Goal: Information Seeking & Learning: Learn about a topic

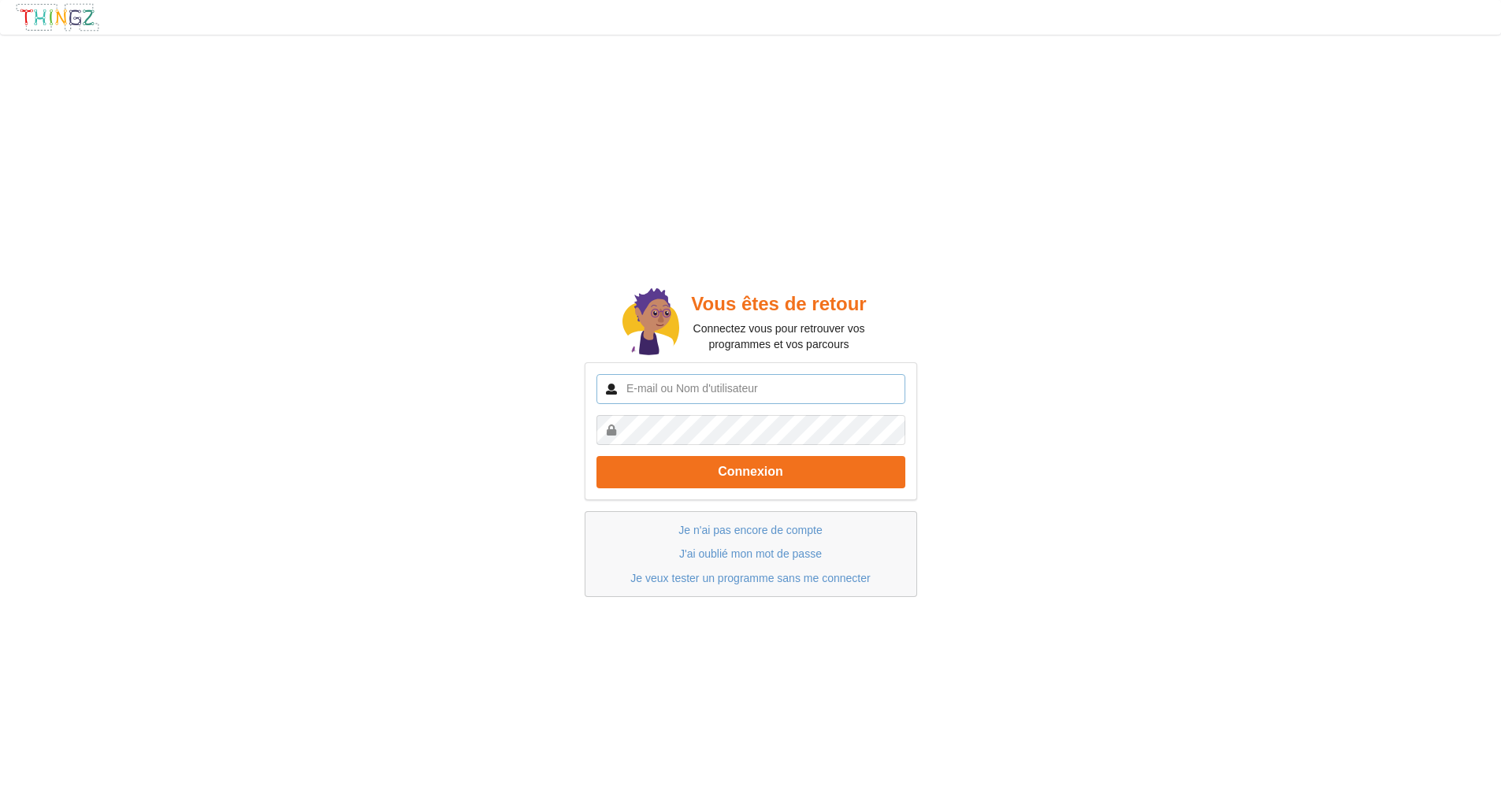
type input "imed-eddine"
click at [847, 486] on button "Connexion" at bounding box center [750, 472] width 309 height 33
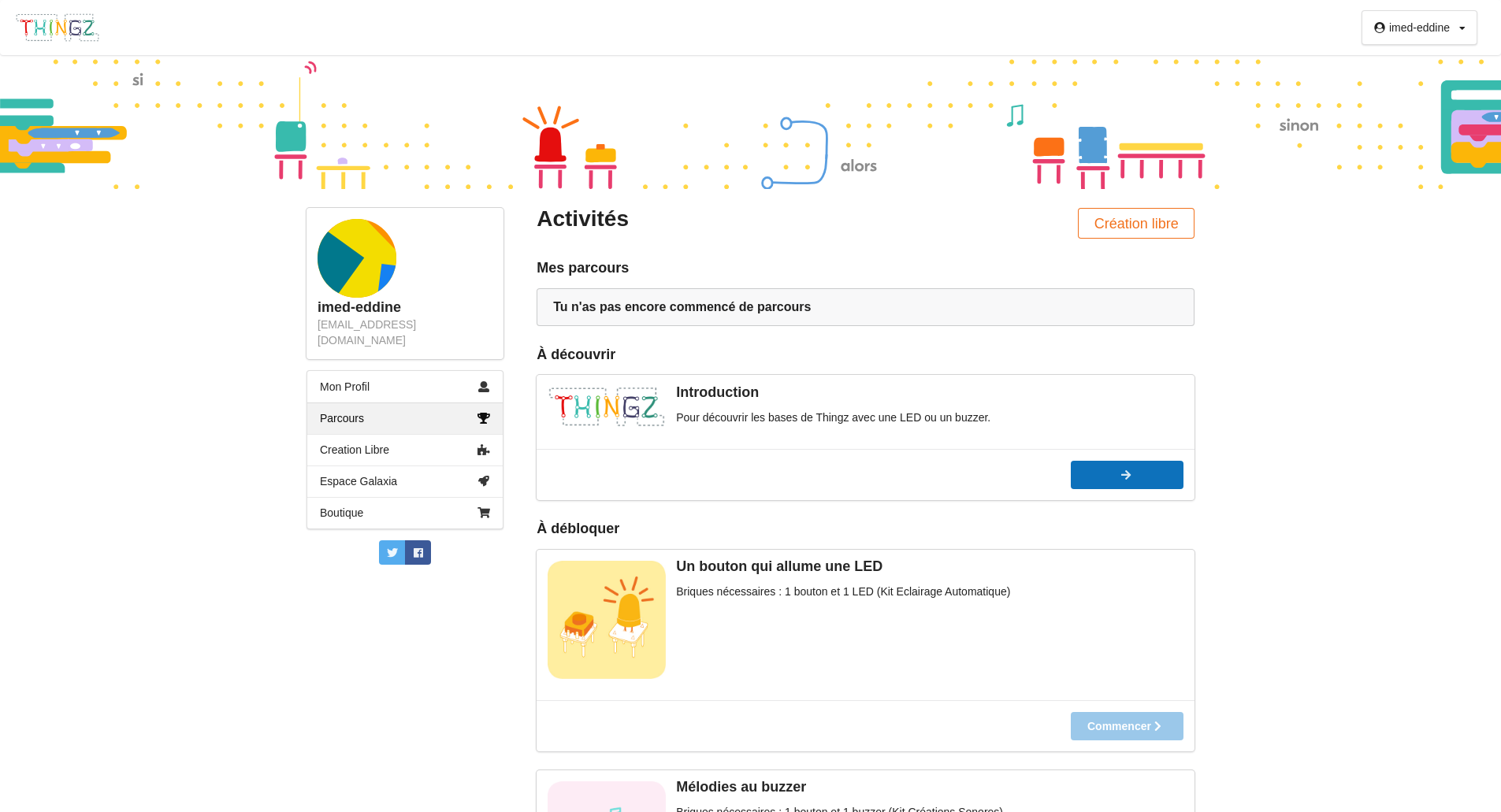
click at [972, 475] on icon at bounding box center [965, 475] width 13 height 11
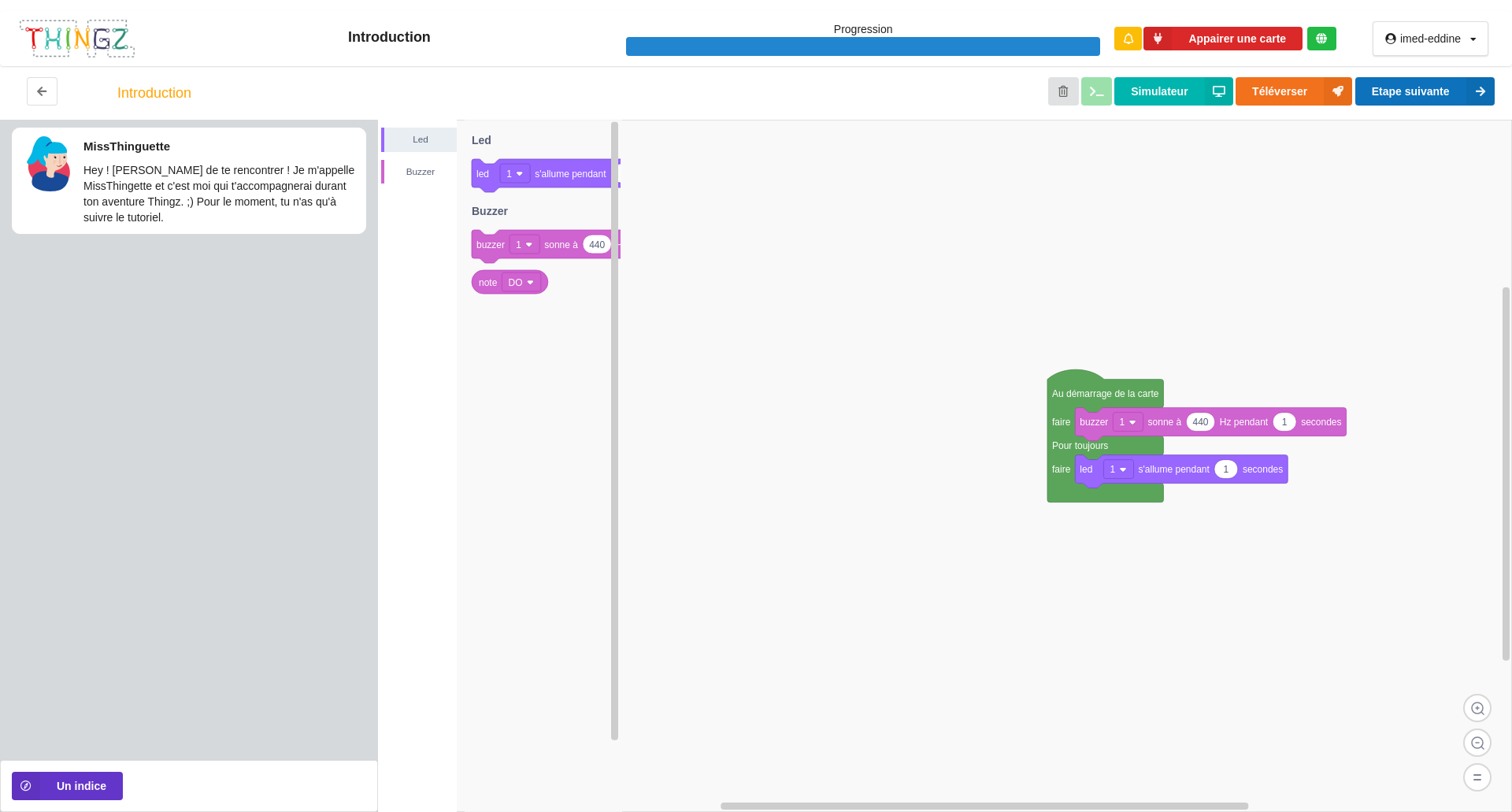
click at [1468, 93] on icon at bounding box center [1480, 91] width 28 height 28
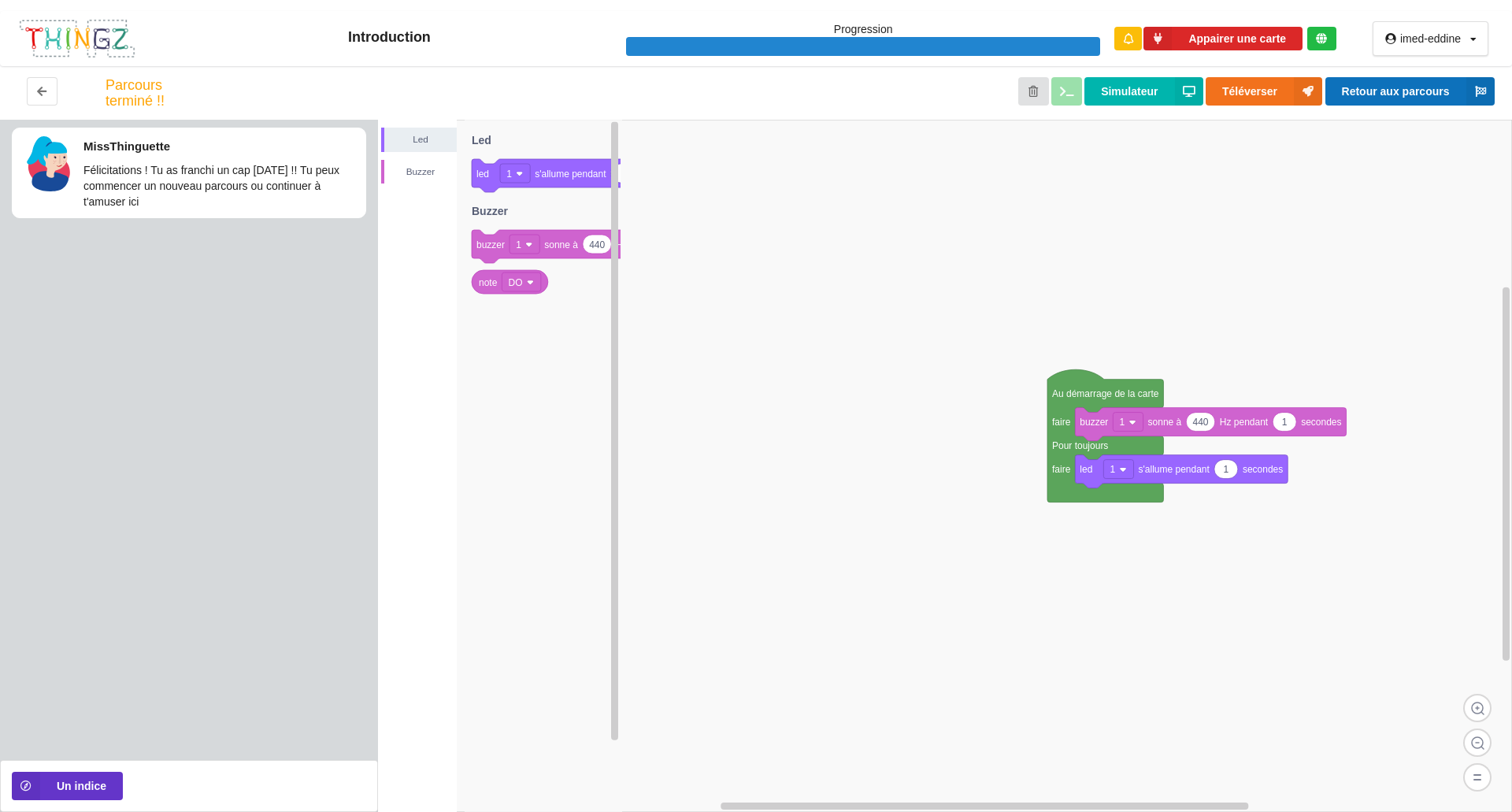
click at [1438, 88] on button "Retour aux parcours" at bounding box center [1410, 91] width 169 height 28
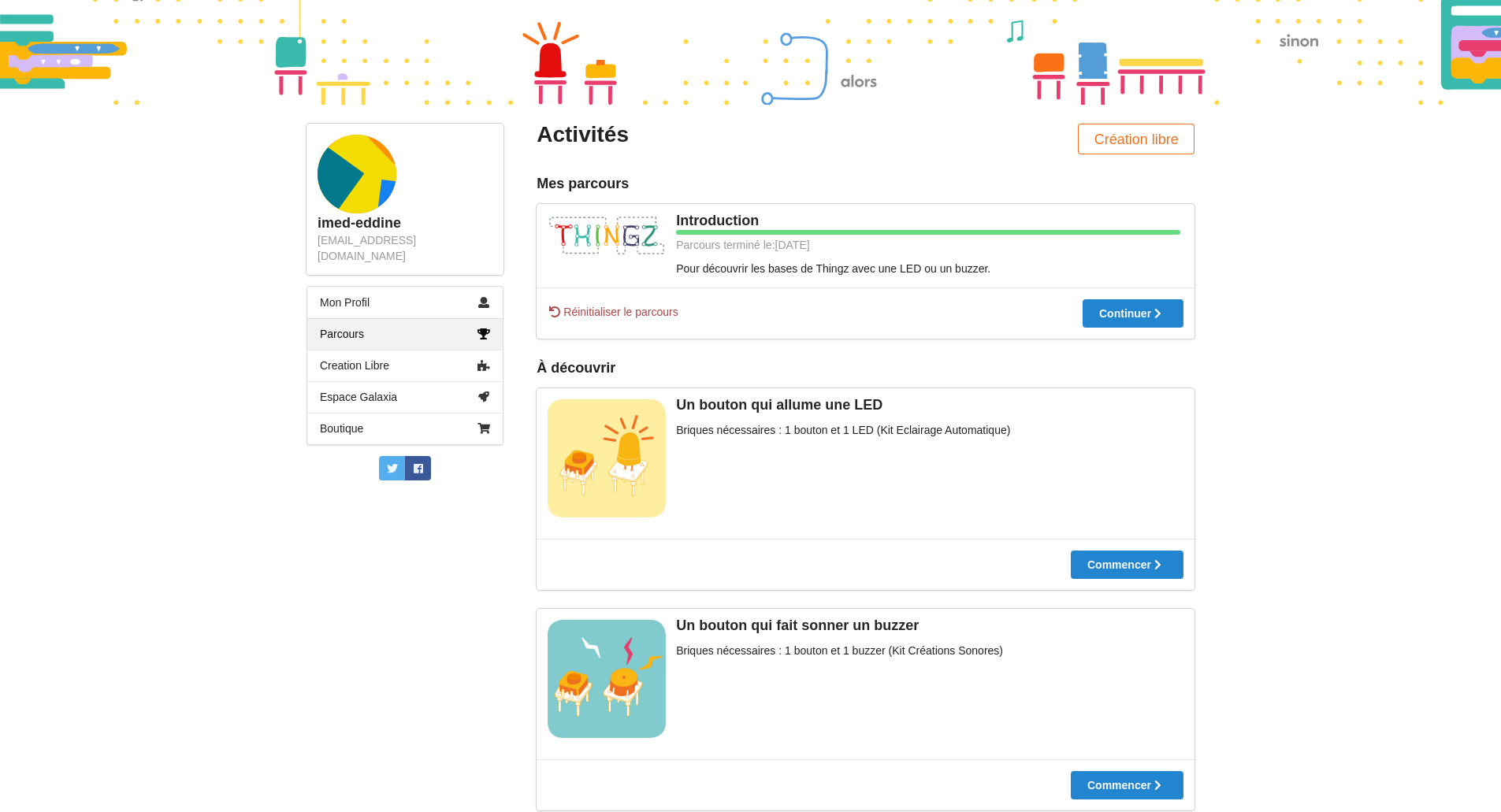
scroll to position [94, 0]
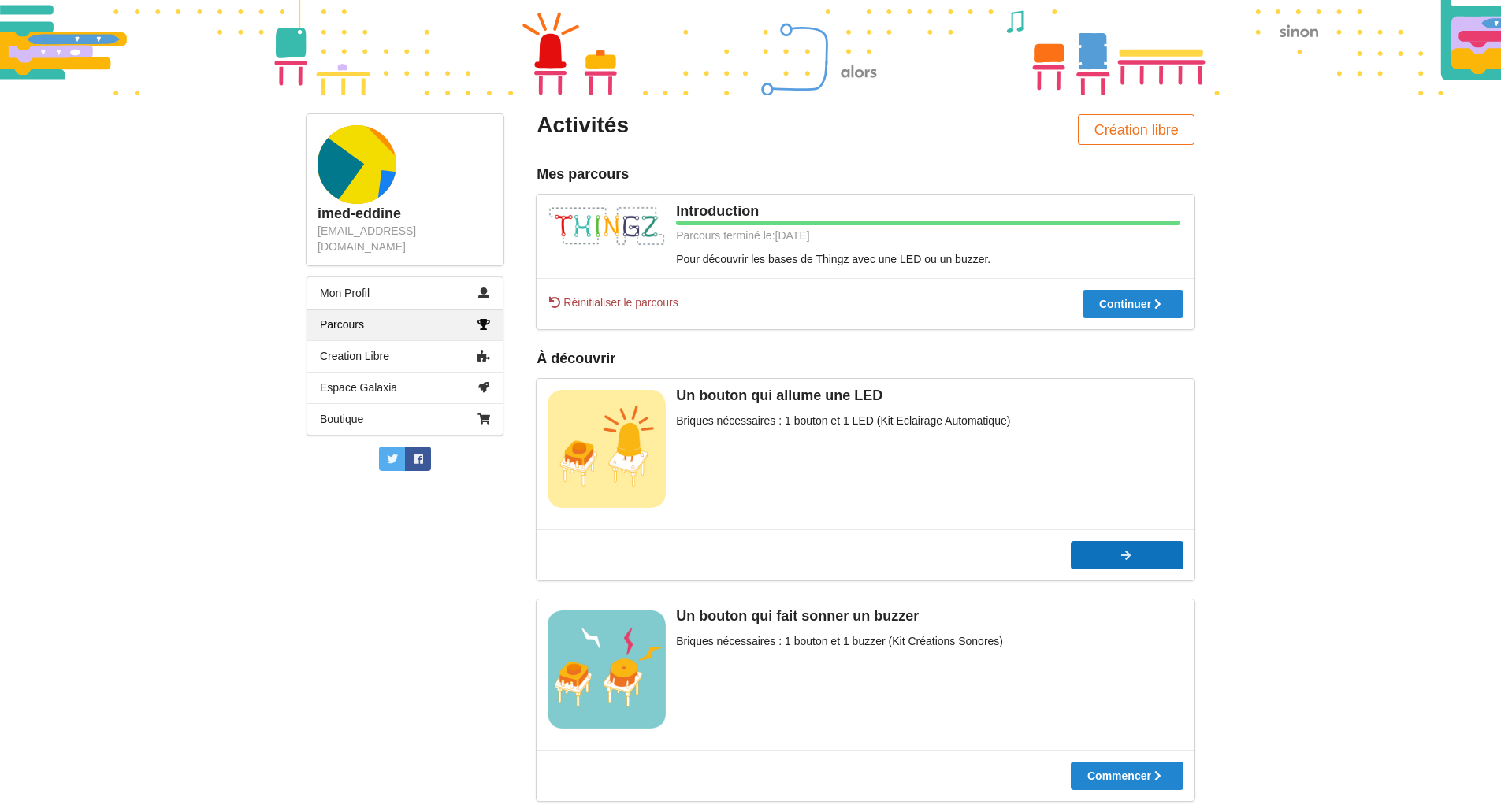
click at [972, 554] on icon at bounding box center [965, 555] width 13 height 11
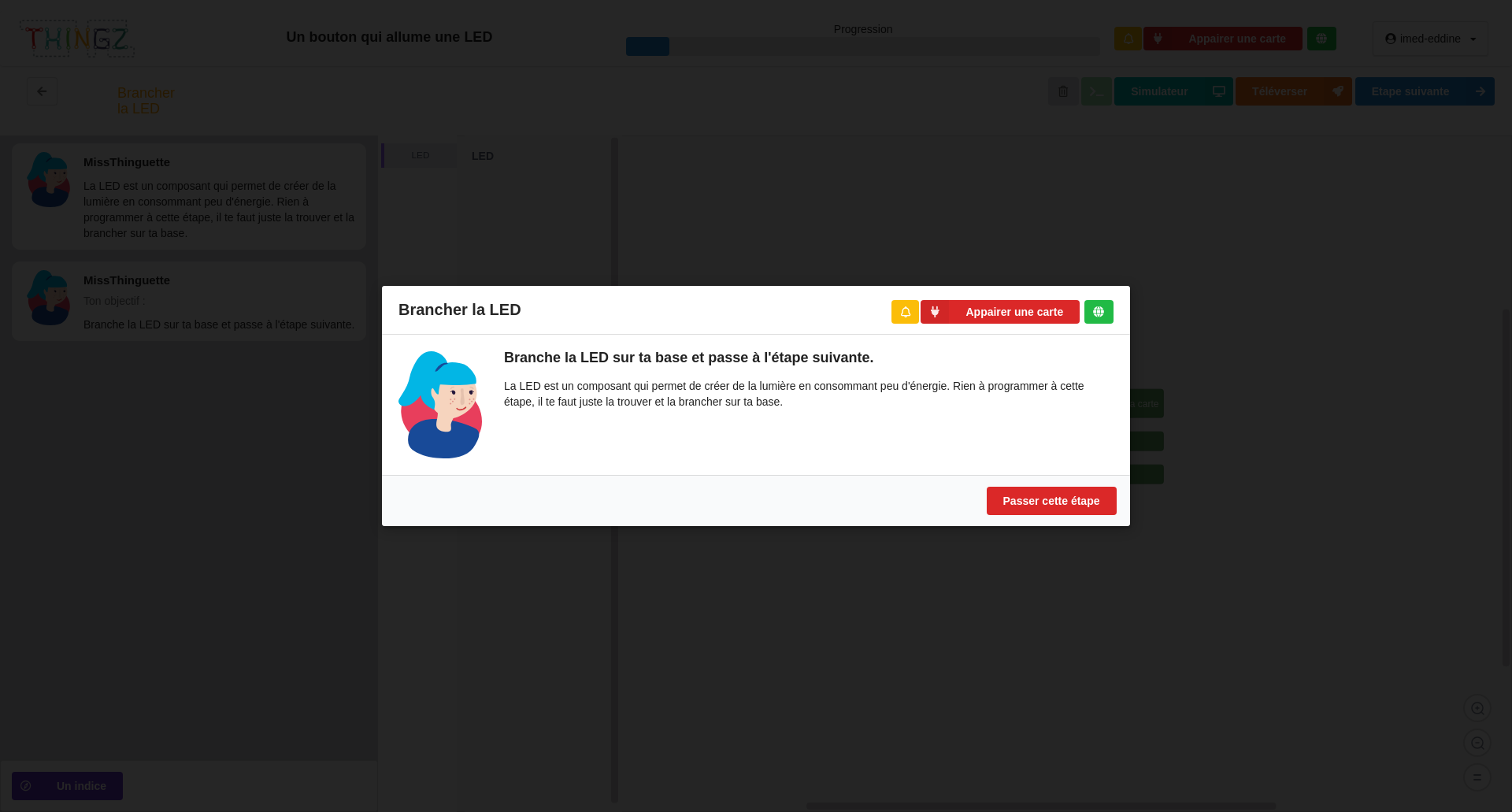
click at [1267, 393] on div "Brancher la LED Appairer une carte Branche la LED sur ta base et passe à l'étap…" at bounding box center [756, 406] width 1512 height 812
click at [1058, 514] on button "Passer cette étape" at bounding box center [1051, 501] width 130 height 28
click at [1084, 504] on button "Passer cette étape" at bounding box center [1051, 501] width 130 height 28
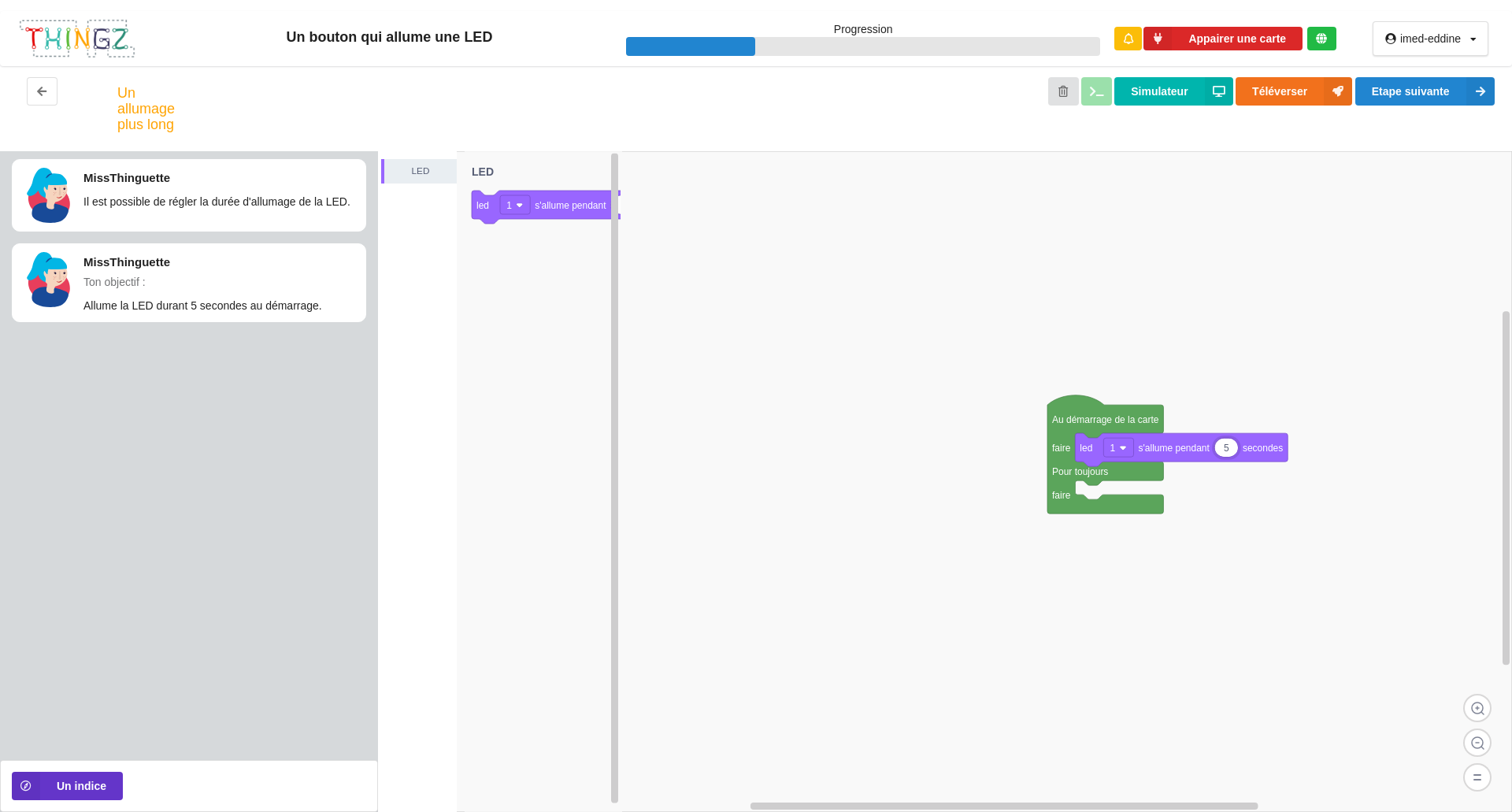
type input "5"
click at [1417, 91] on button "Etape suivante" at bounding box center [1424, 91] width 140 height 28
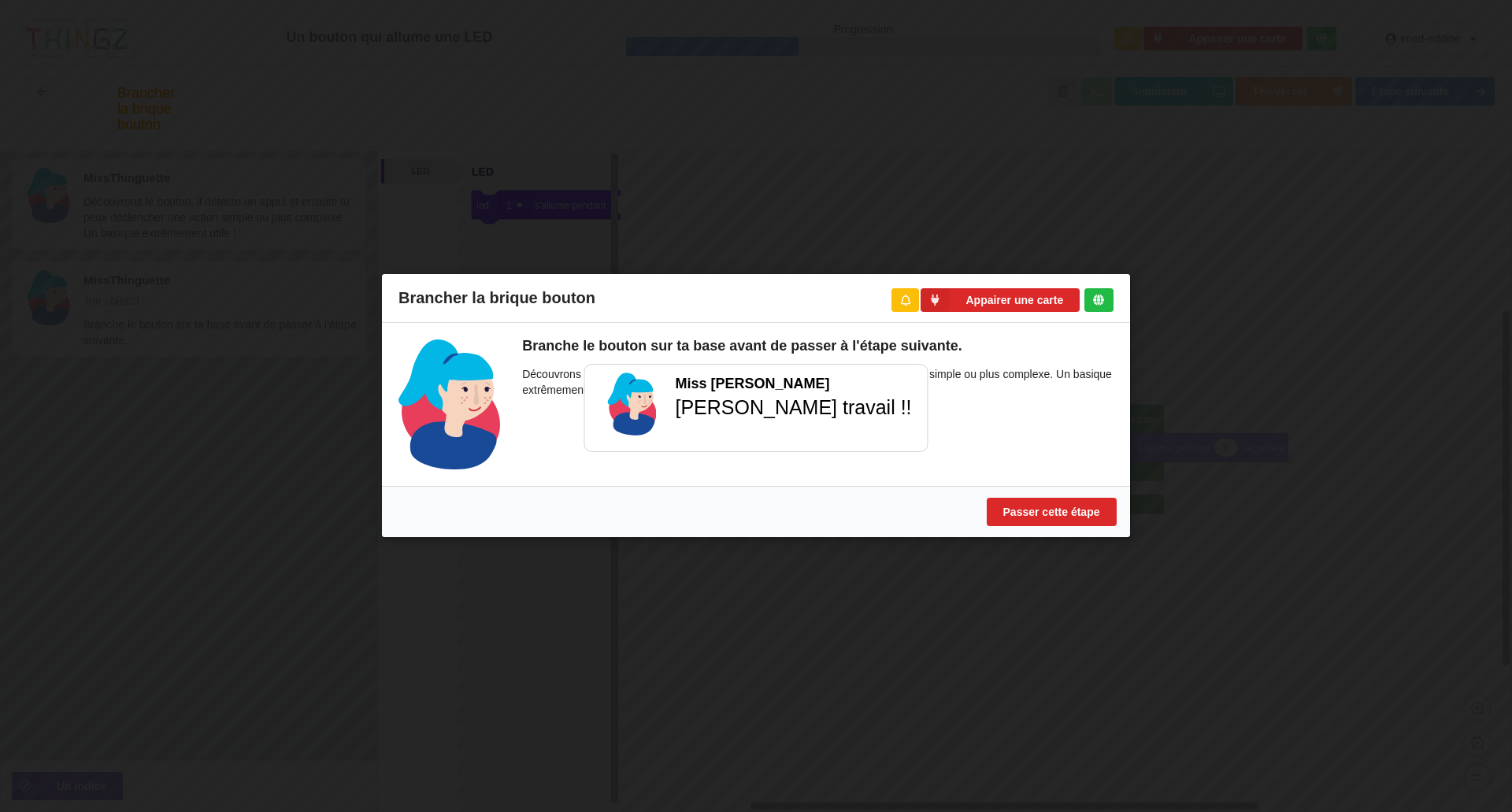
click at [1417, 127] on div "Brancher la brique bouton Appairer une carte Branche le bouton sur ta base avan…" at bounding box center [756, 406] width 1512 height 812
click at [1078, 514] on button "Passer cette étape" at bounding box center [1051, 513] width 130 height 28
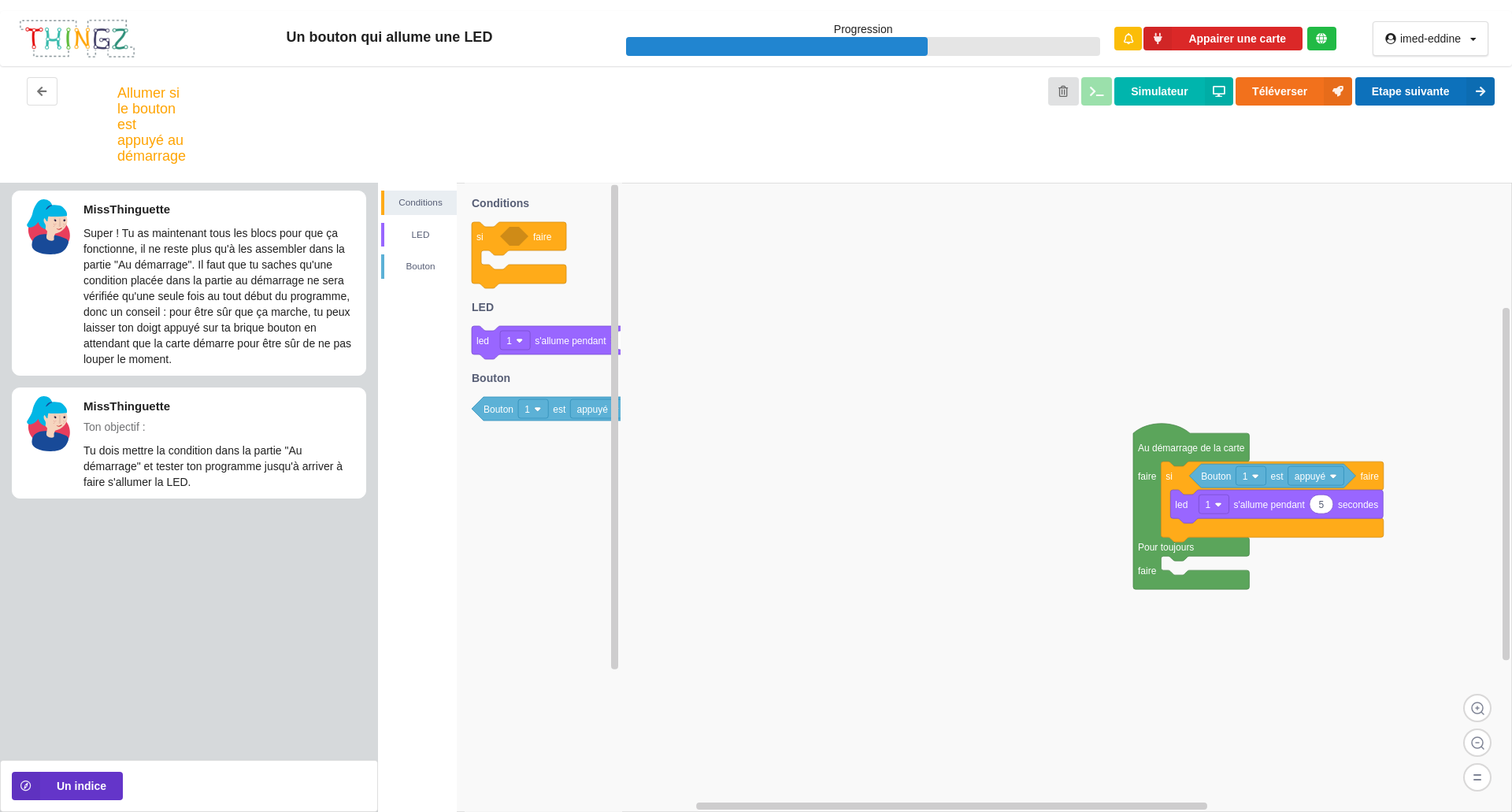
click at [1438, 93] on button "Etape suivante" at bounding box center [1424, 91] width 140 height 28
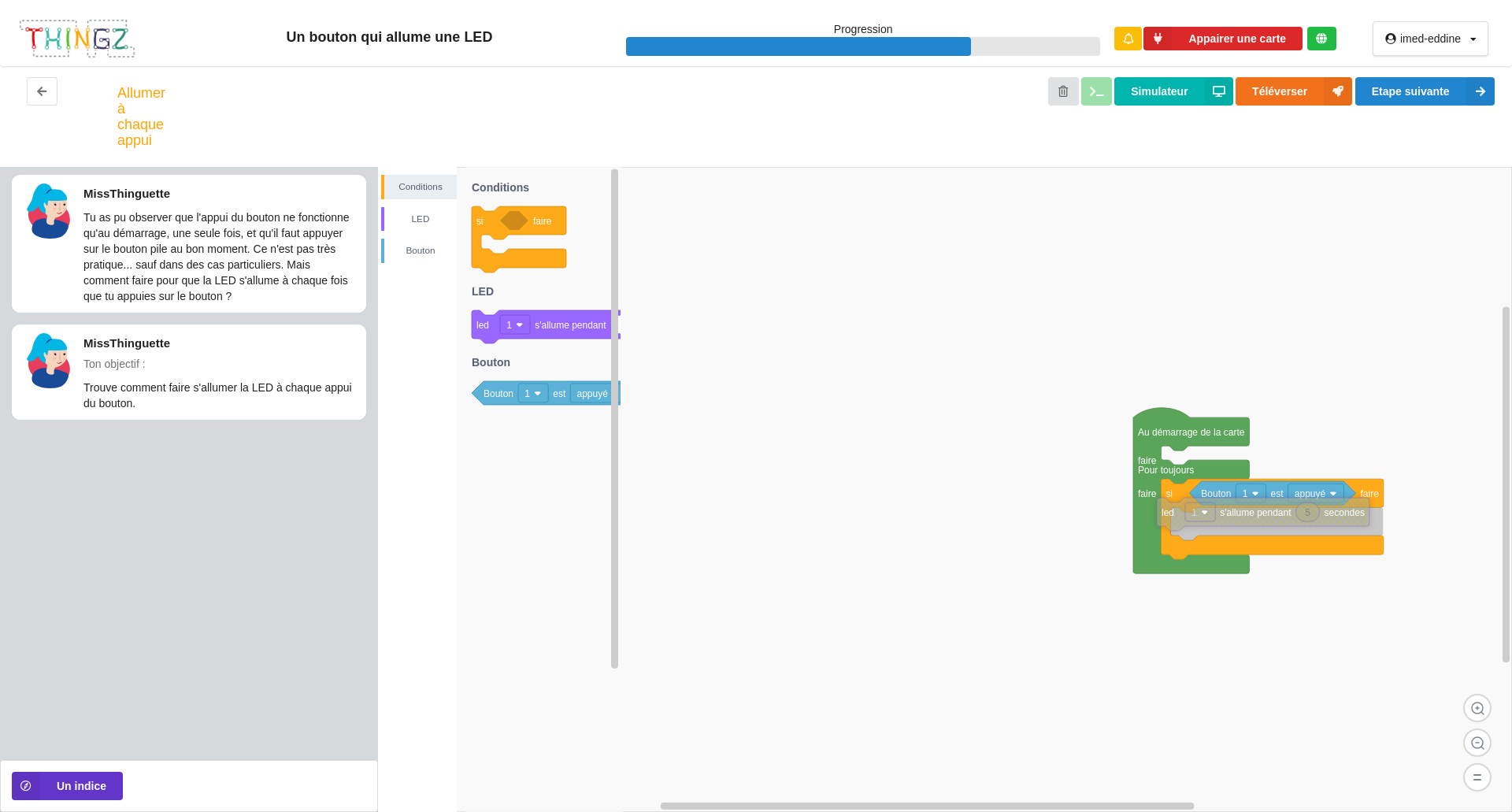
drag, startPoint x: 1258, startPoint y: 525, endPoint x: 1179, endPoint y: 515, distance: 79.6
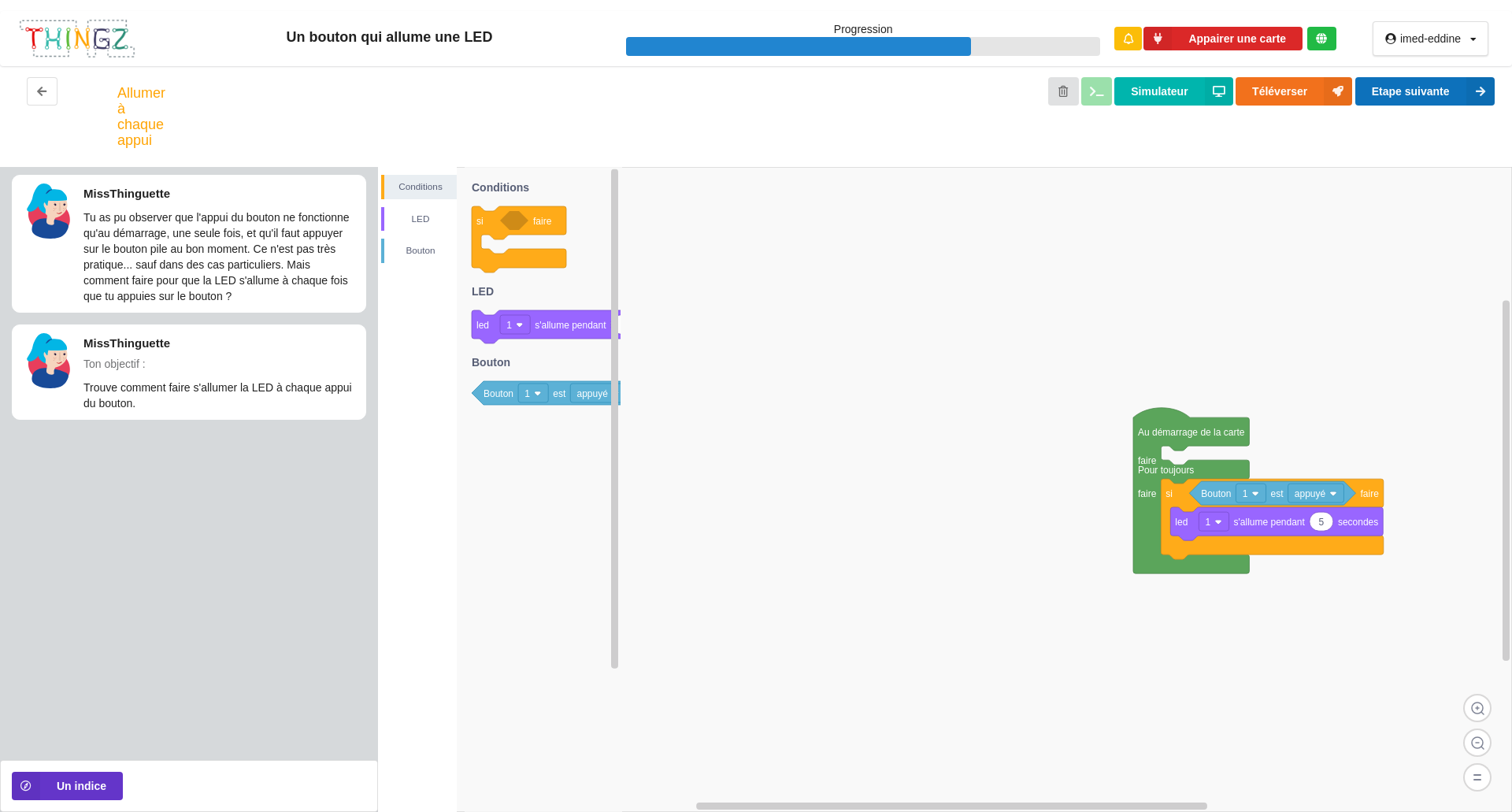
click at [1372, 95] on button "Etape suivante" at bounding box center [1424, 91] width 140 height 28
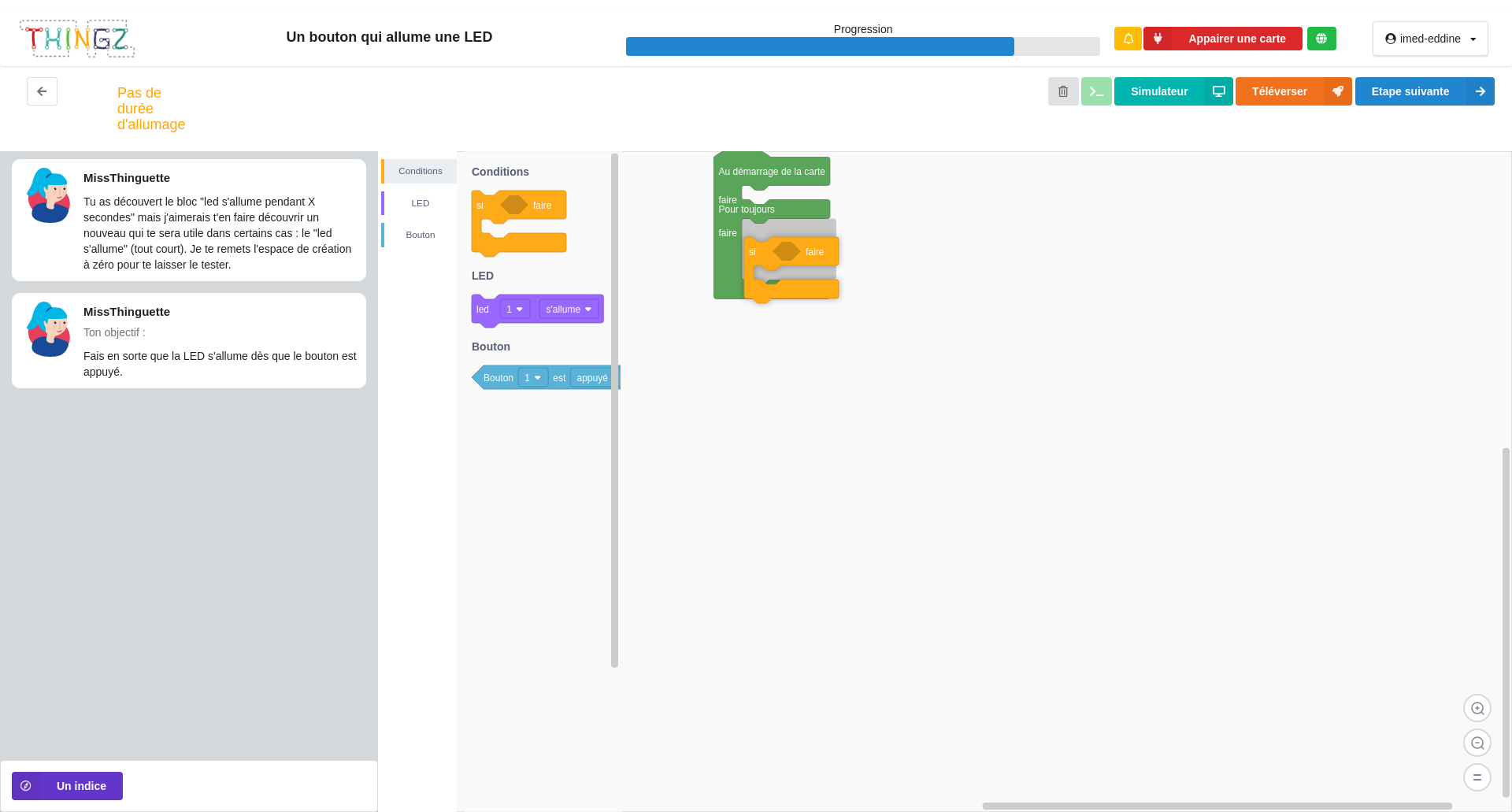
drag, startPoint x: 477, startPoint y: 242, endPoint x: 750, endPoint y: 288, distance: 276.8
click at [750, 288] on div "Conditions LED [PERSON_NAME] Au démarrage de la carte faire Pour toujours faire…" at bounding box center [945, 481] width 1134 height 660
drag, startPoint x: 483, startPoint y: 320, endPoint x: 781, endPoint y: 270, distance: 302.2
click at [781, 270] on div "Conditions LED [PERSON_NAME] Au démarrage de la carte faire Pour toujours faire…" at bounding box center [945, 481] width 1134 height 660
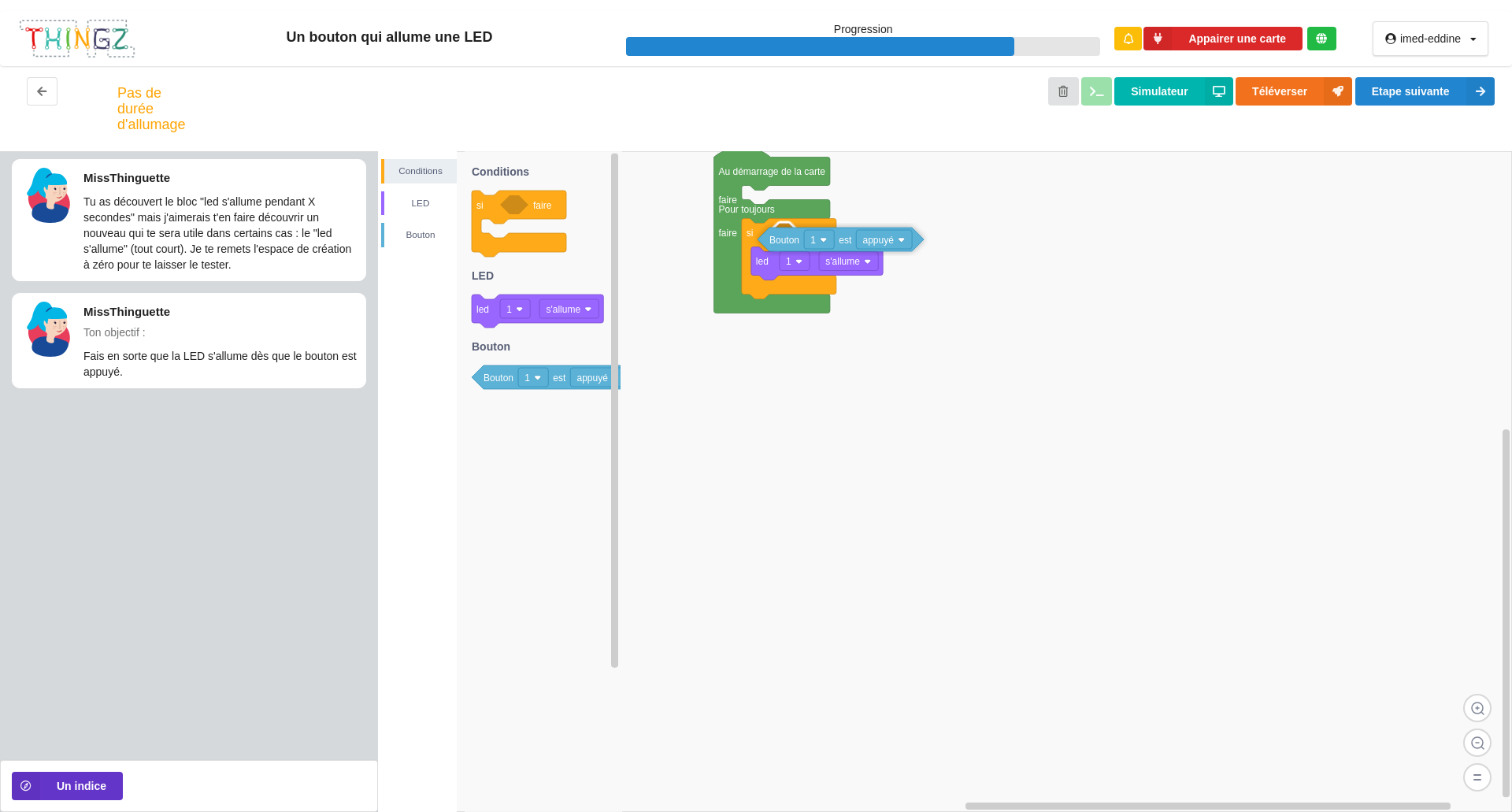
drag, startPoint x: 512, startPoint y: 374, endPoint x: 797, endPoint y: 236, distance: 316.7
click at [797, 236] on div "Conditions LED [PERSON_NAME] Au démarrage de la carte faire Pour toujours faire…" at bounding box center [945, 481] width 1134 height 660
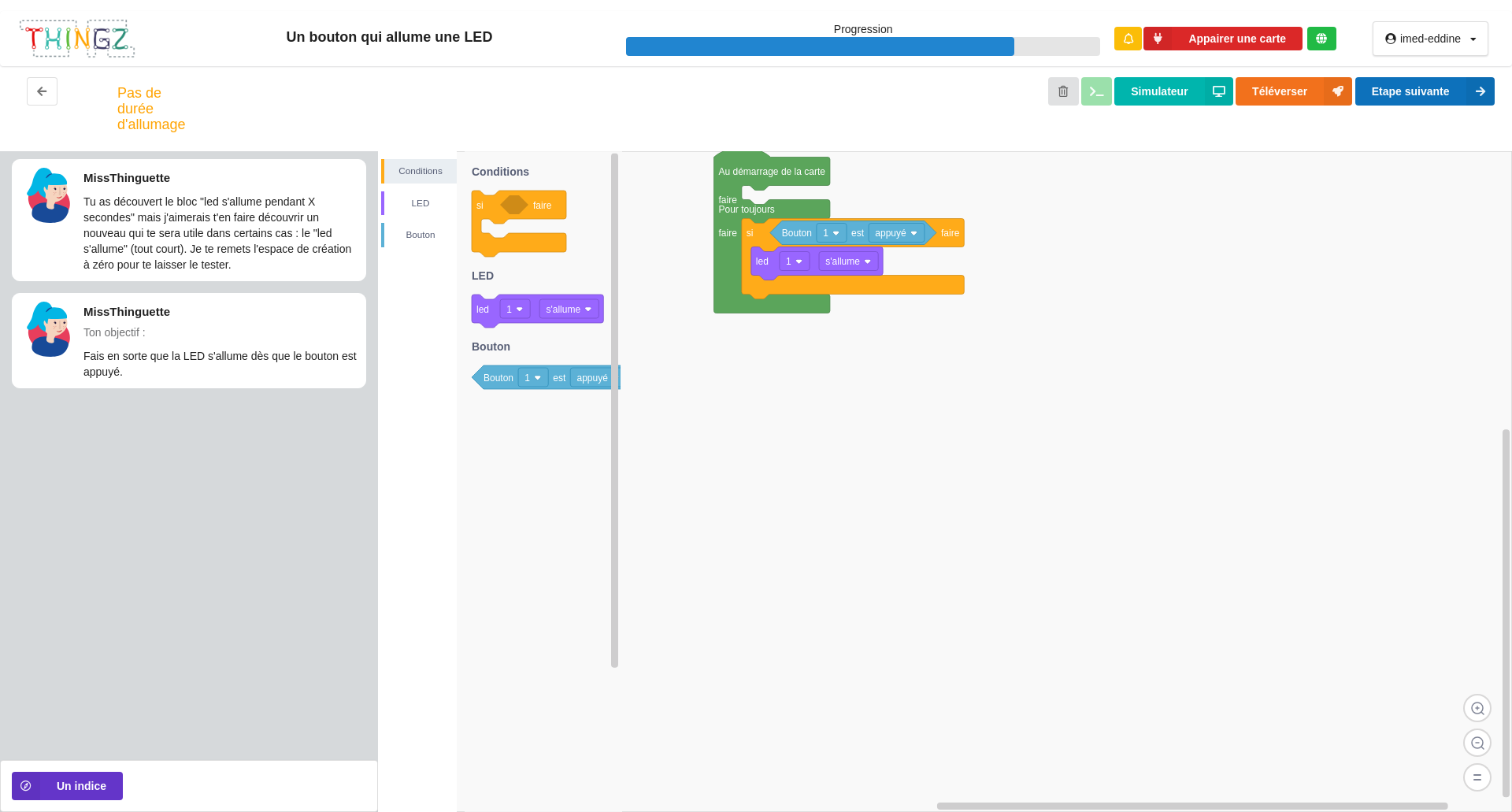
click at [1396, 96] on button "Etape suivante" at bounding box center [1424, 91] width 140 height 28
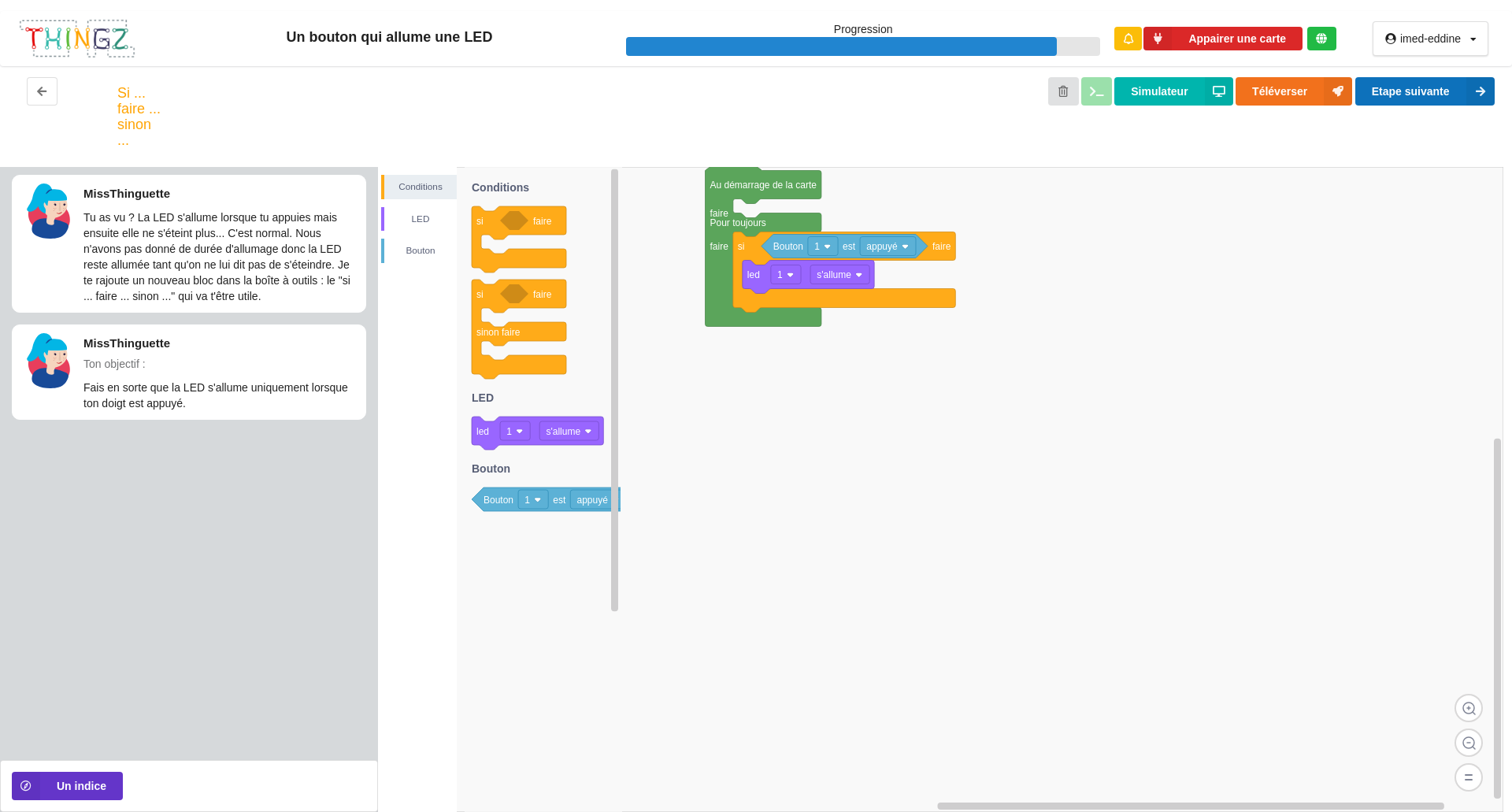
click at [1445, 89] on button "Etape suivante" at bounding box center [1424, 91] width 140 height 28
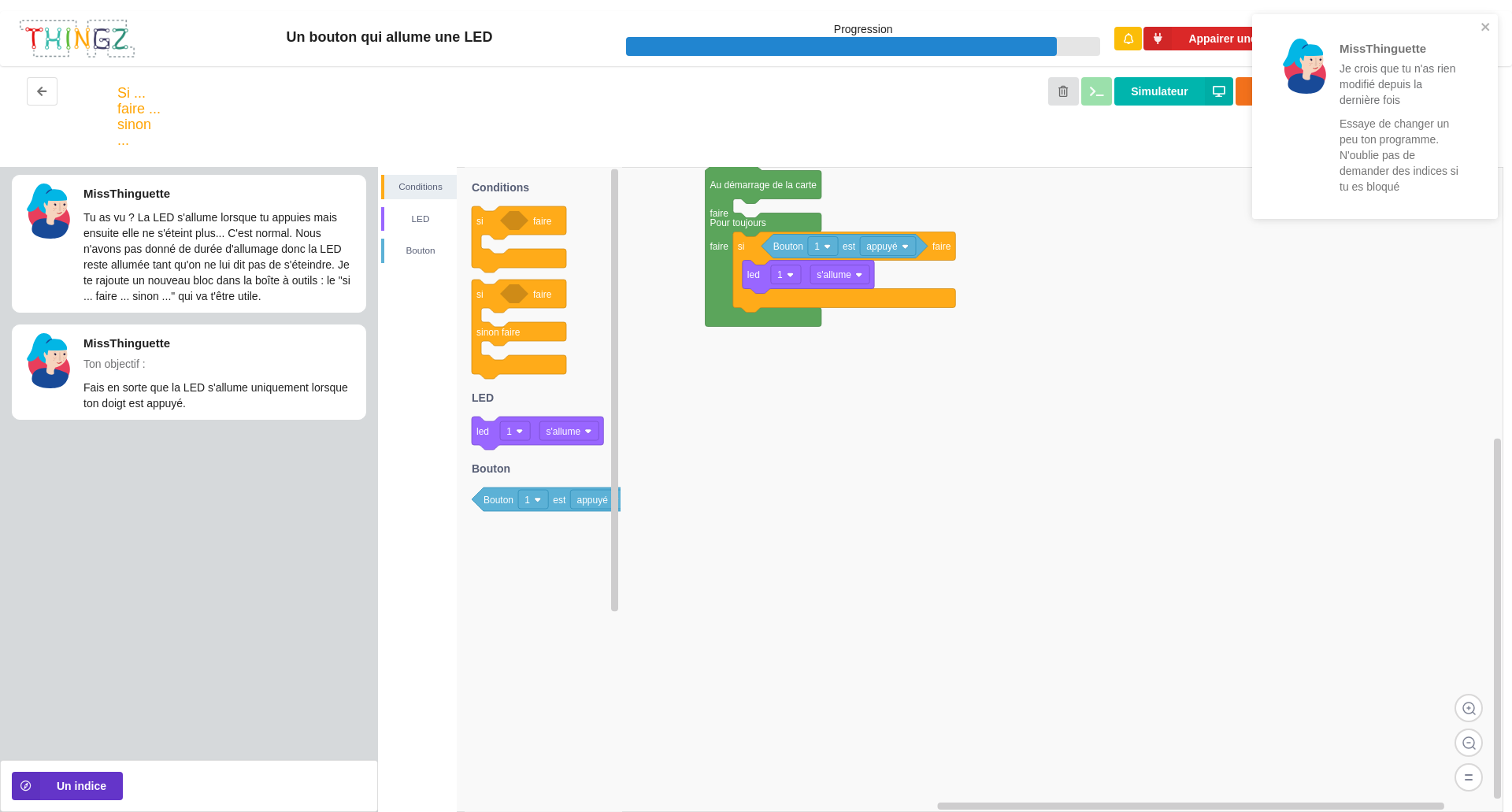
click at [1499, 33] on div "MissThinguette Je crois que tu n'as rien modifié depuis la dernière fois Essaye…" at bounding box center [1374, 121] width 252 height 222
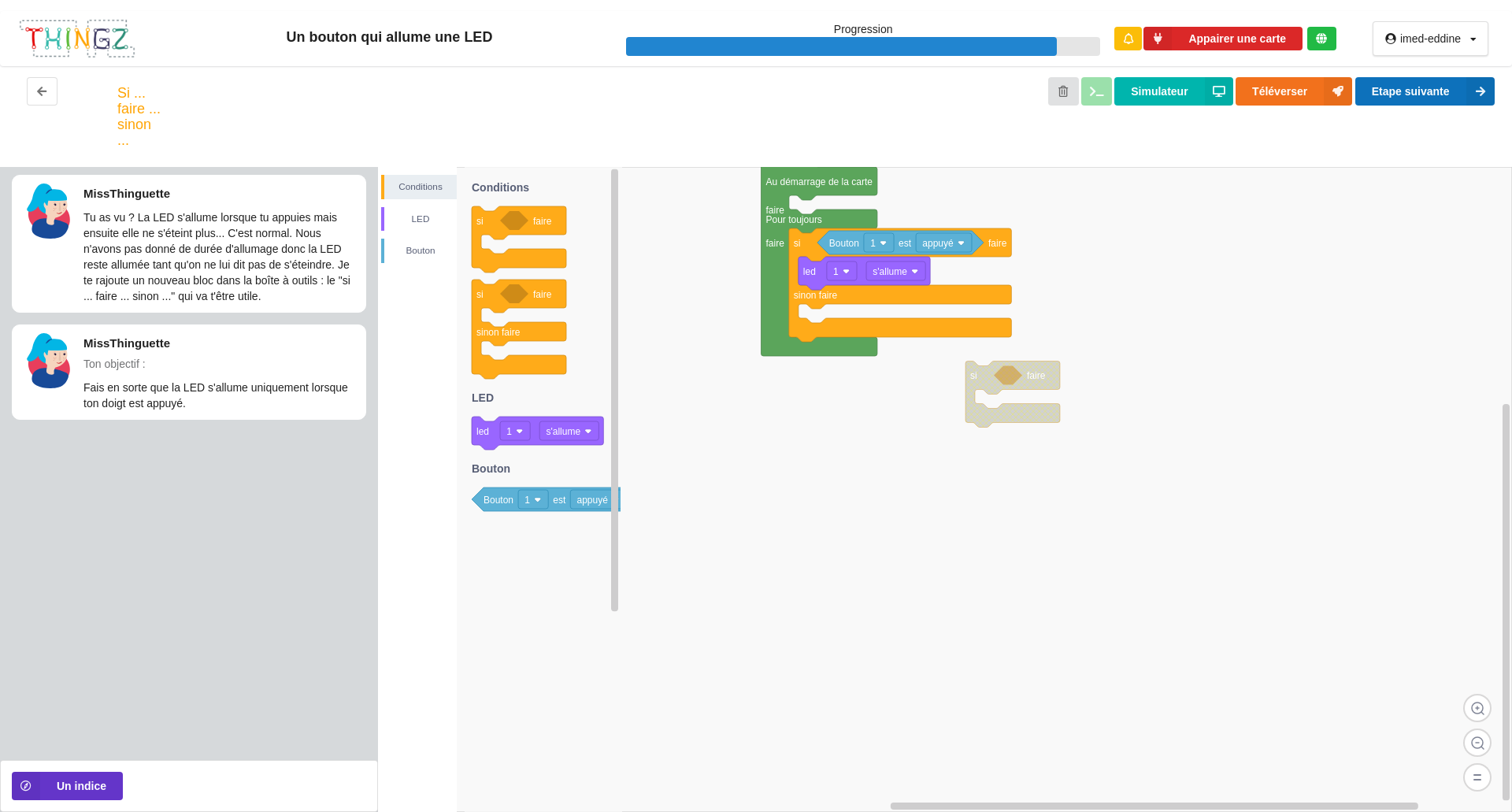
click at [1404, 94] on button "Etape suivante" at bounding box center [1424, 91] width 140 height 28
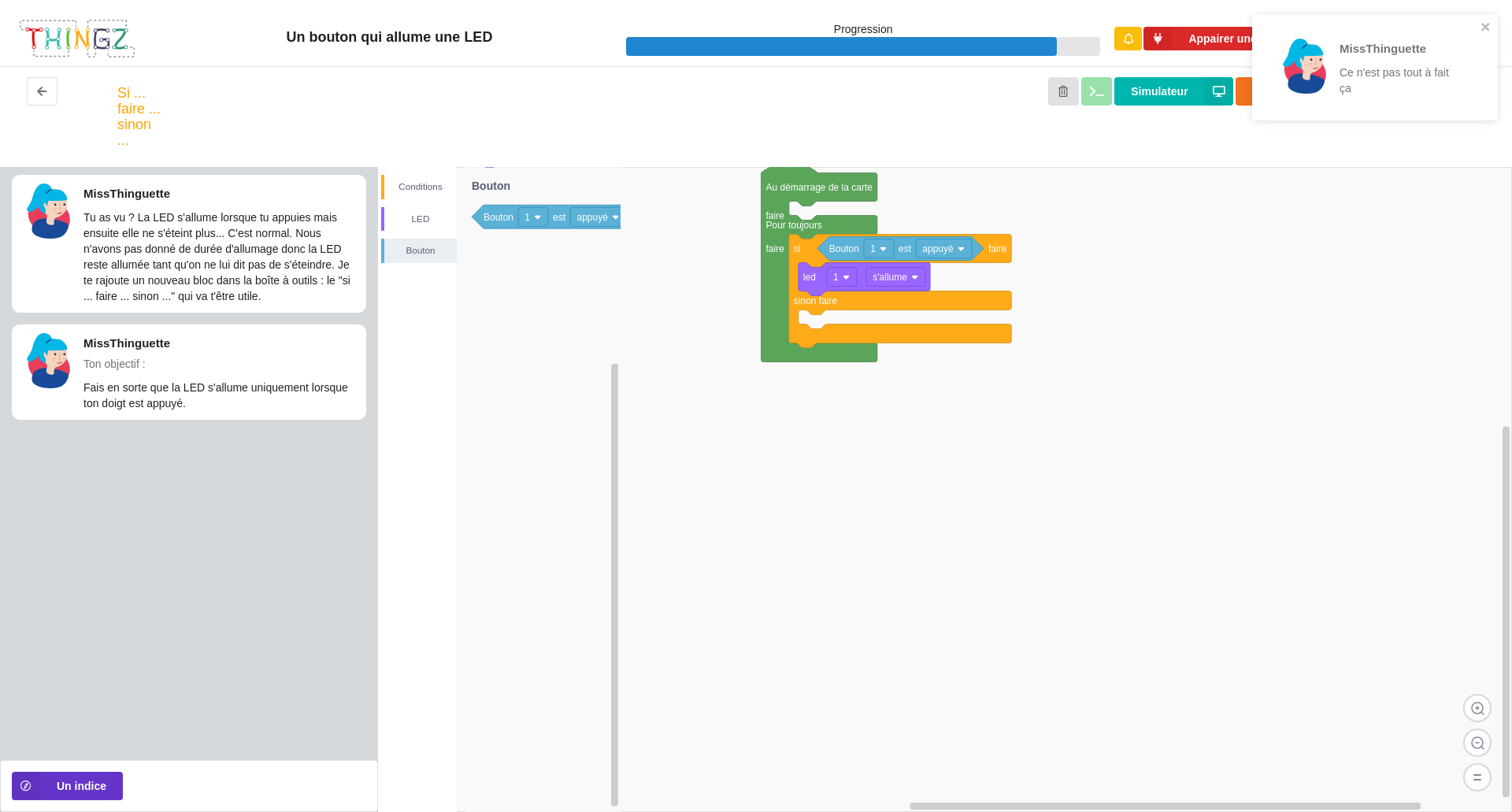
click at [381, 290] on div "Conditions LED Bouton" at bounding box center [418, 489] width 79 height 645
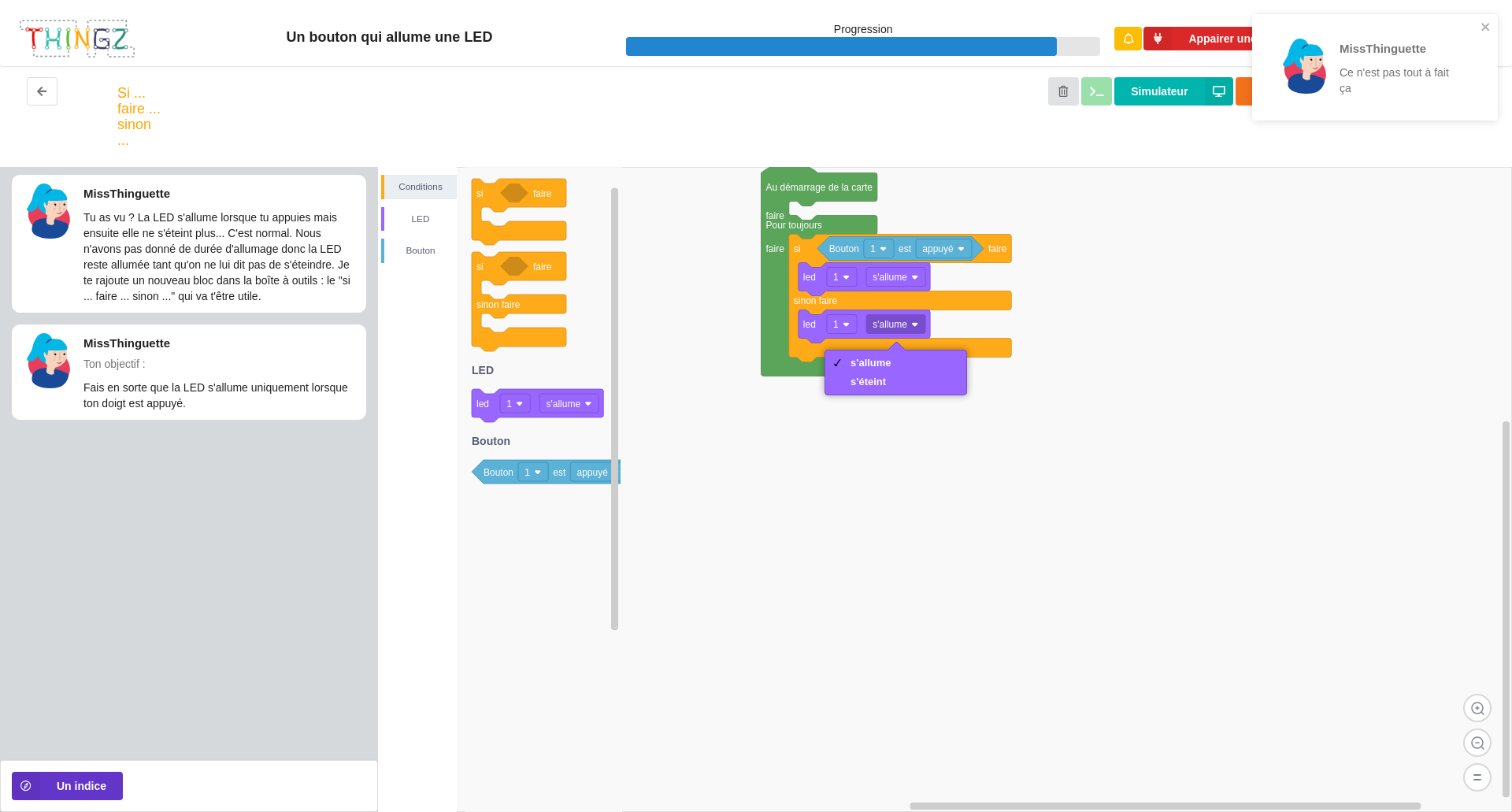
click at [920, 391] on div "s'éteint" at bounding box center [895, 382] width 135 height 19
click at [1485, 27] on icon "close" at bounding box center [1484, 26] width 8 height 8
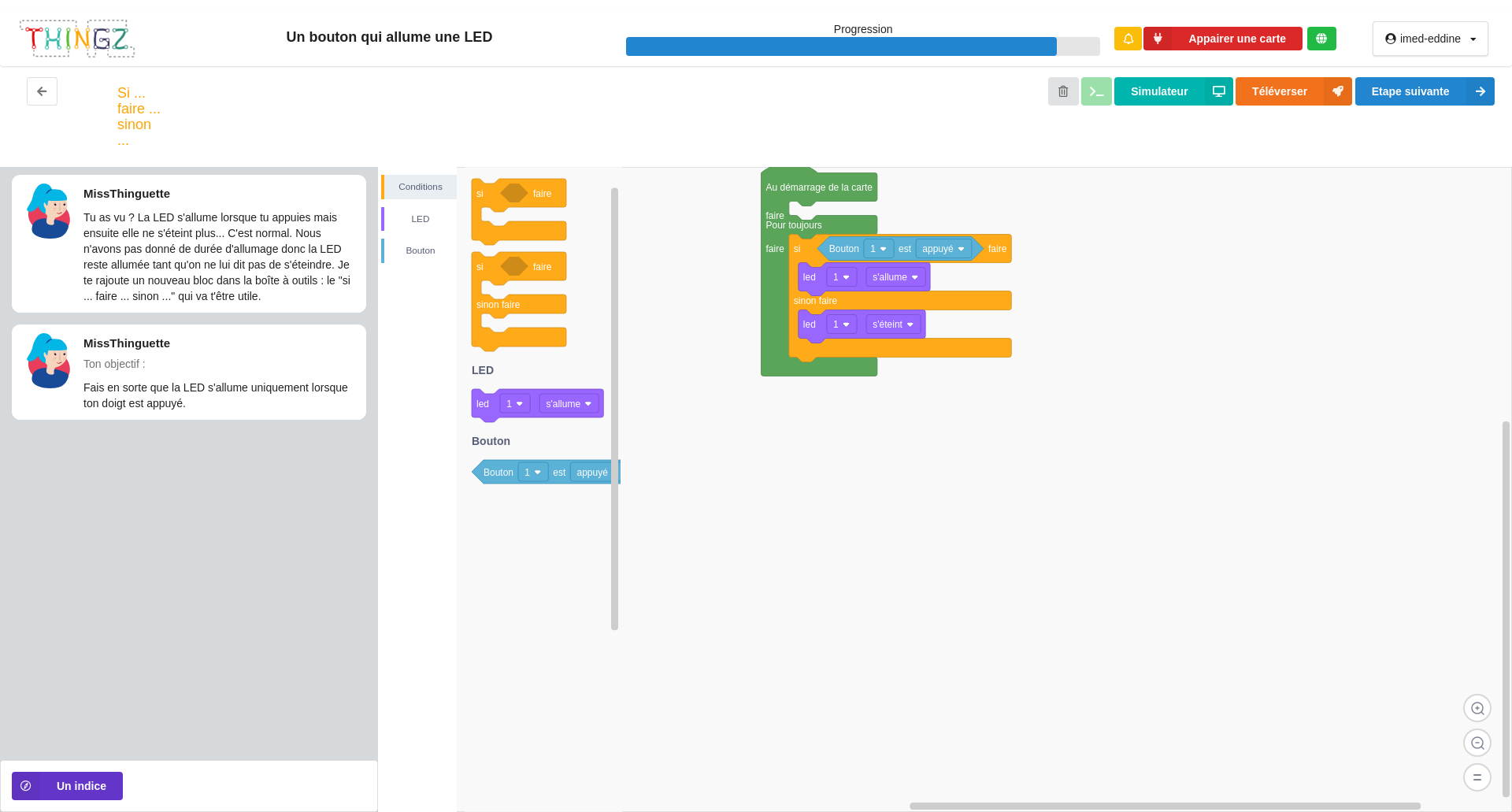
click at [1423, 108] on div "MissThinguette Ce n'est pas tout à fait ça" at bounding box center [1374, 73] width 252 height 124
click at [1415, 92] on button "Etape suivante" at bounding box center [1424, 91] width 140 height 28
